Goal: Information Seeking & Learning: Learn about a topic

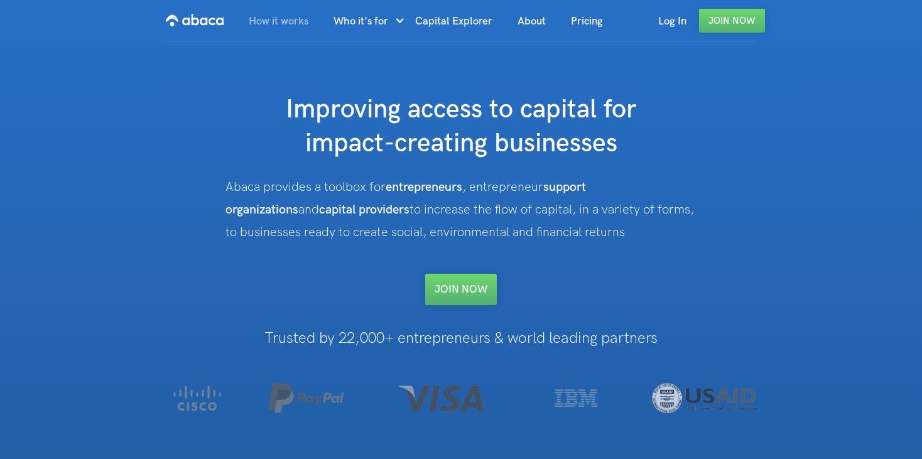
click at [291, 14] on link "How it works" at bounding box center [278, 21] width 85 height 43
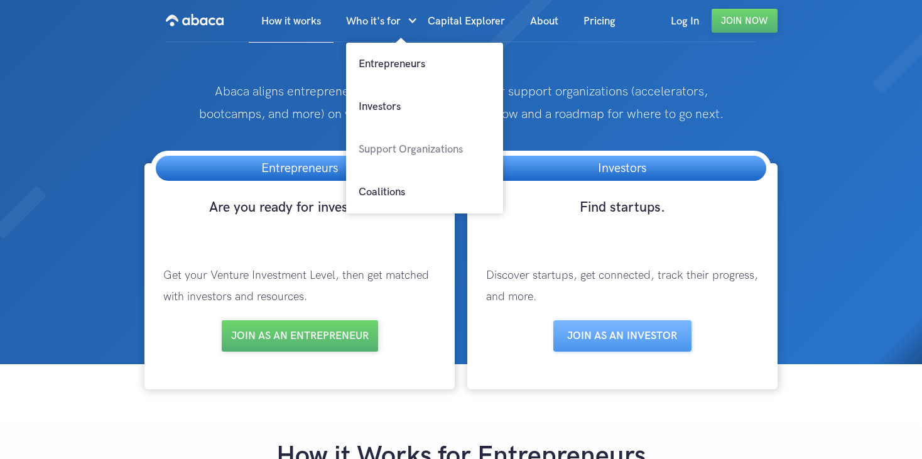
click at [407, 153] on link "Support Organizations" at bounding box center [424, 149] width 157 height 43
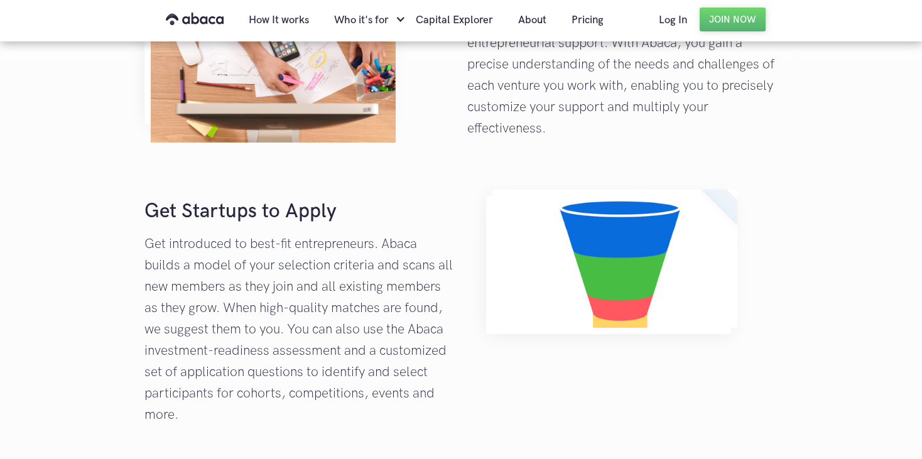
scroll to position [1136, 0]
